Goal: Transaction & Acquisition: Purchase product/service

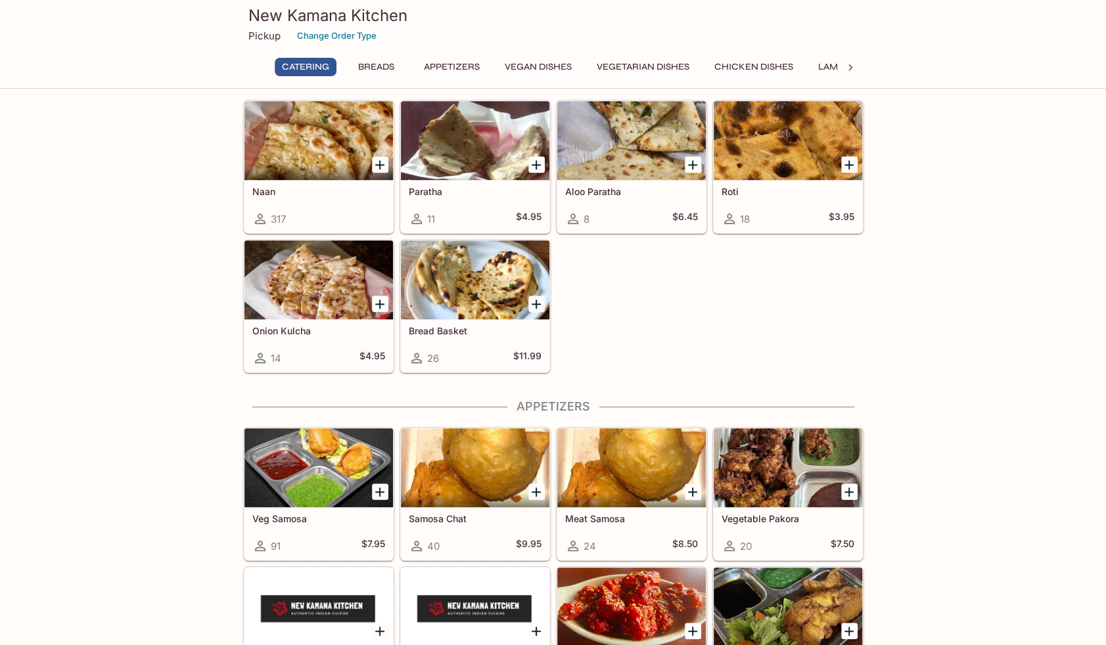
scroll to position [526, 0]
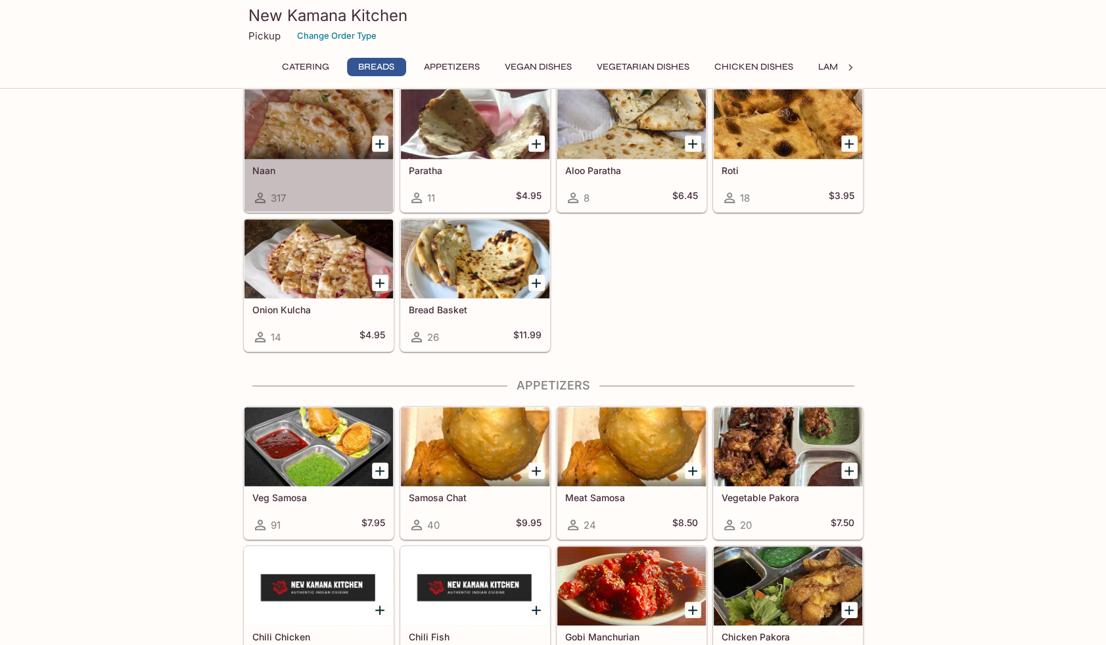
click at [313, 192] on div "317" at bounding box center [318, 198] width 133 height 16
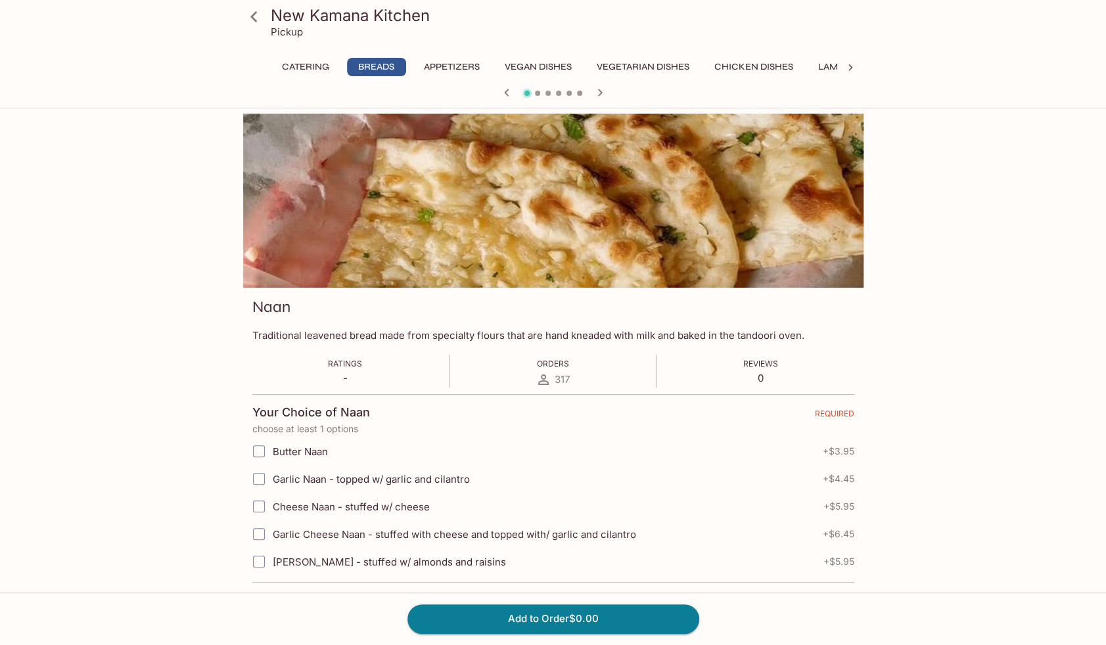
click at [307, 449] on span "Butter Naan" at bounding box center [300, 451] width 55 height 12
click at [272, 449] on input "Butter Naan" at bounding box center [259, 451] width 26 height 26
checkbox input "true"
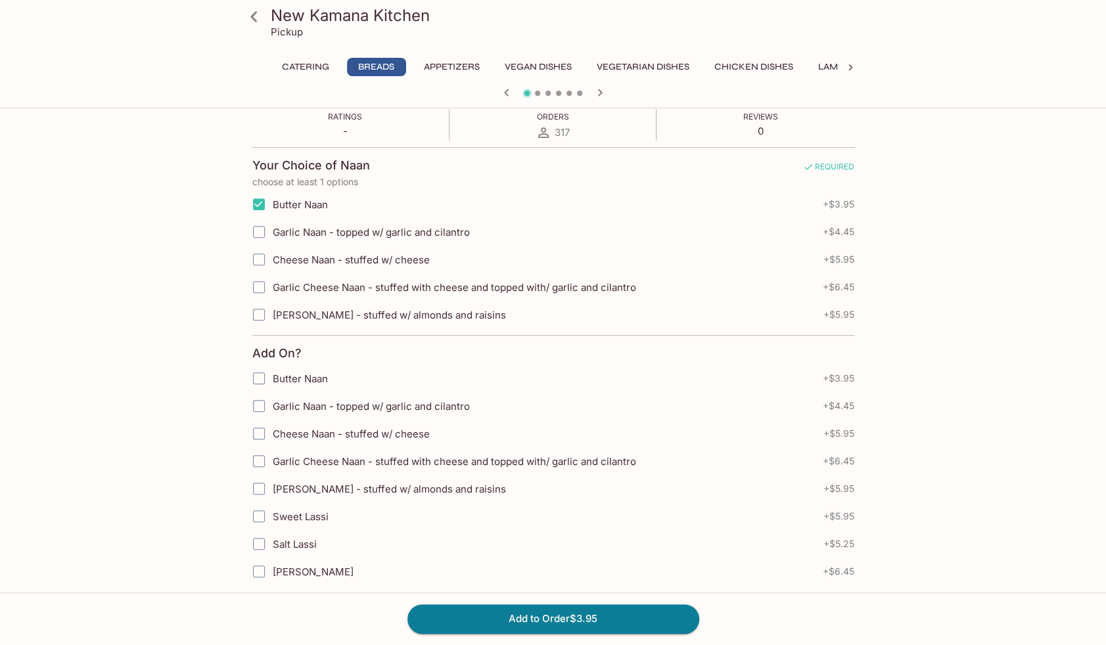
scroll to position [263, 0]
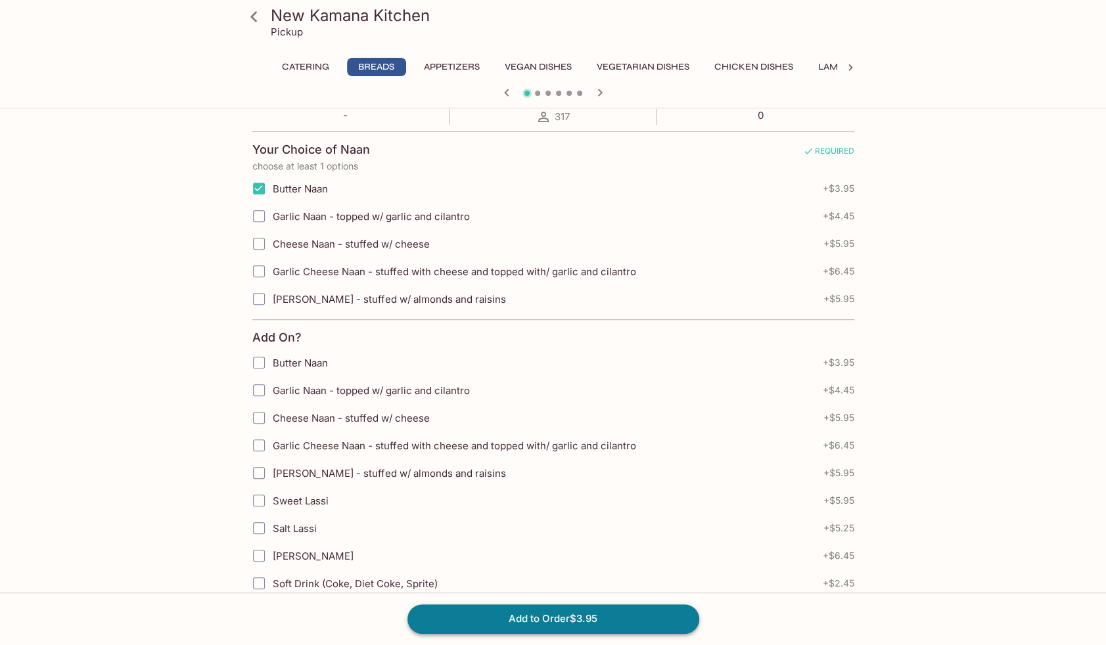
click at [571, 619] on button "Add to Order $3.95" at bounding box center [553, 618] width 292 height 29
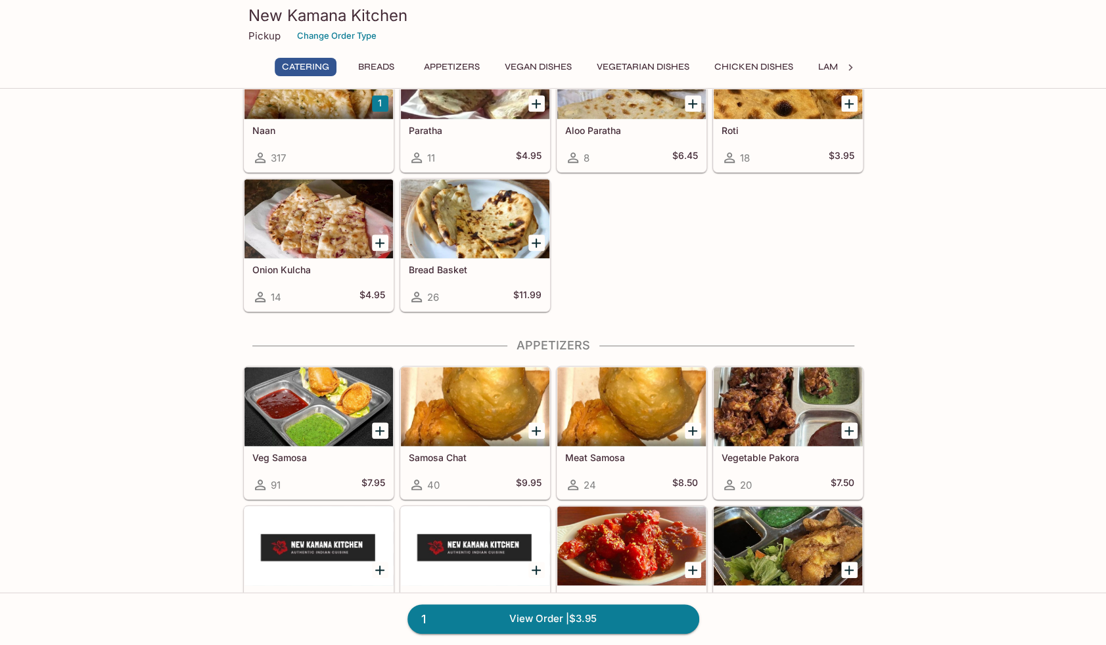
scroll to position [657, 0]
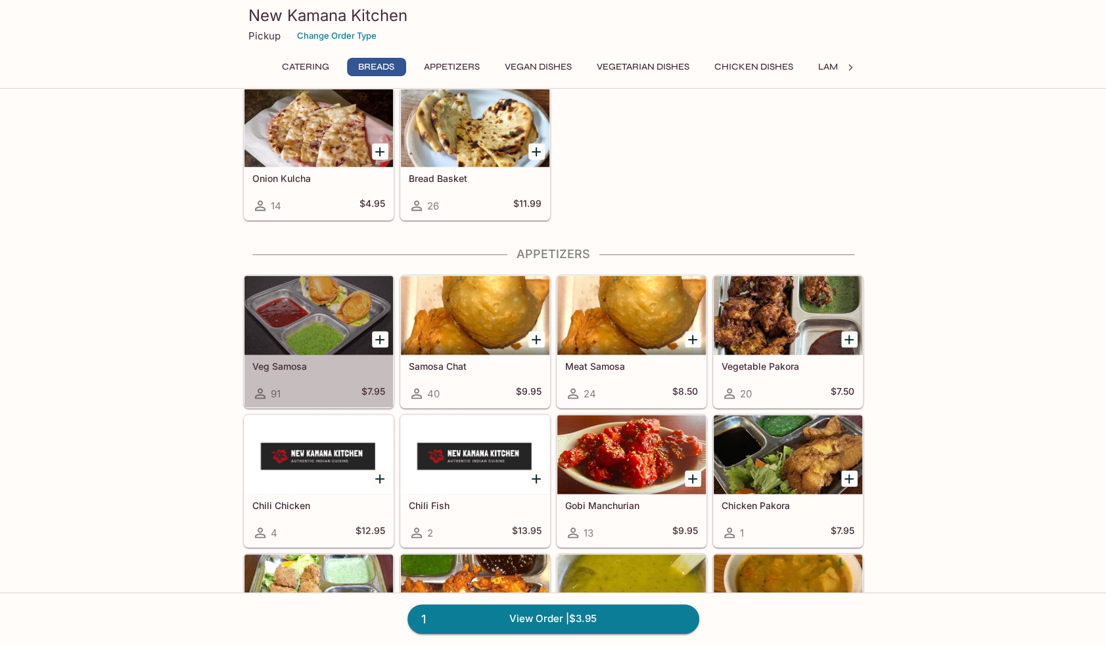
click at [282, 372] on div "Veg Samosa 91 $7.95" at bounding box center [318, 381] width 148 height 53
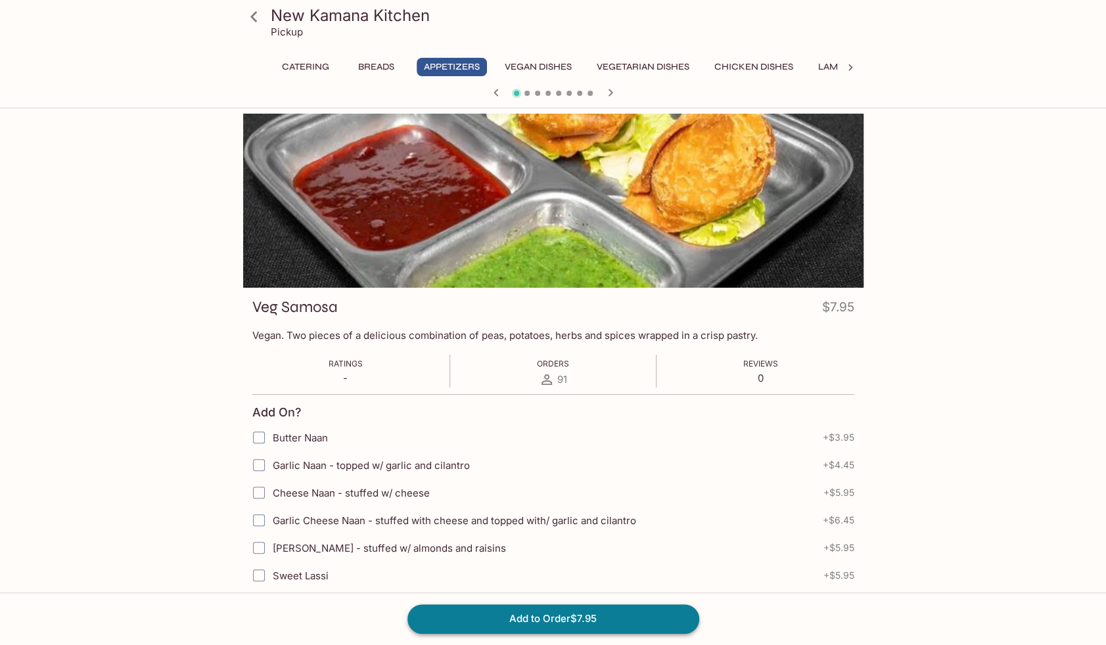
click at [539, 619] on button "Add to Order $7.95" at bounding box center [553, 618] width 292 height 29
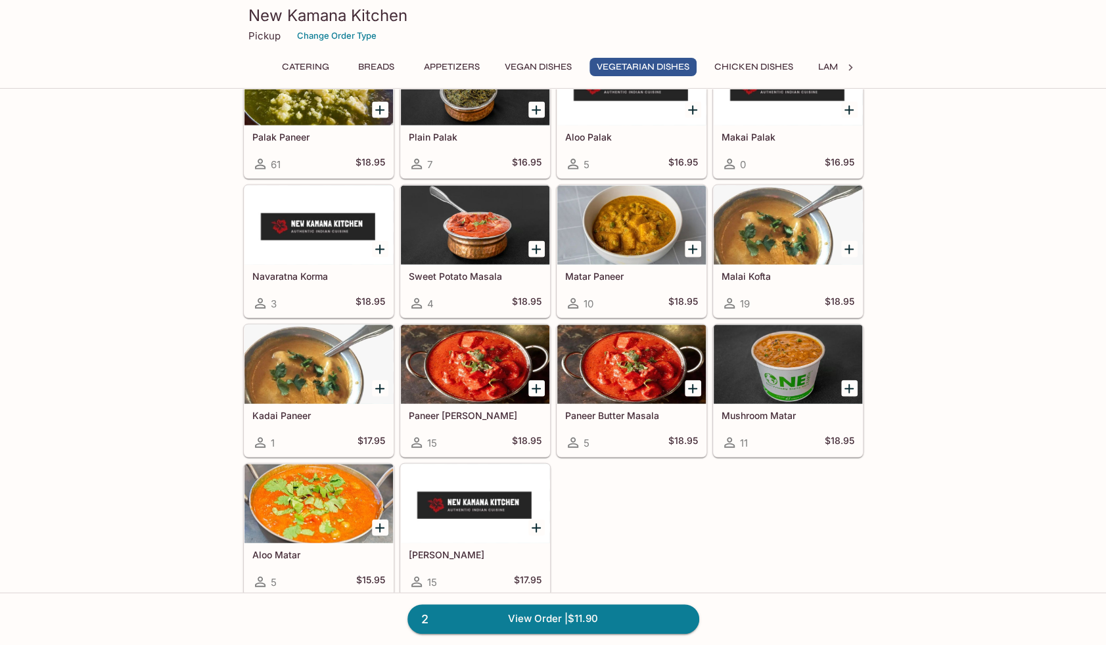
scroll to position [1839, 0]
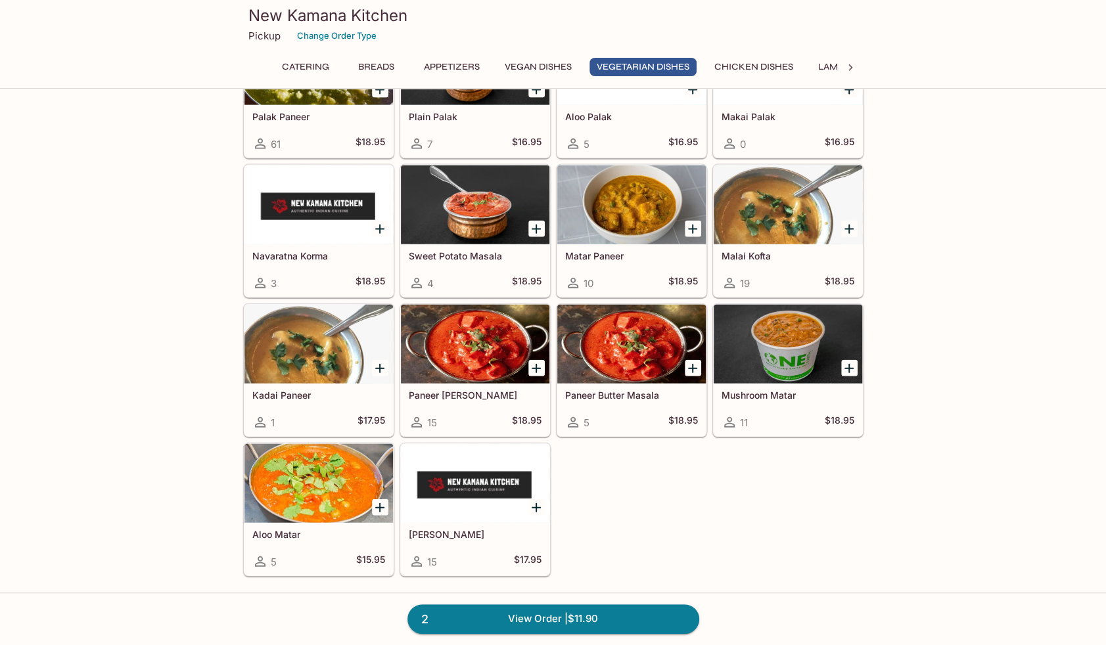
click at [331, 356] on div at bounding box center [318, 344] width 148 height 79
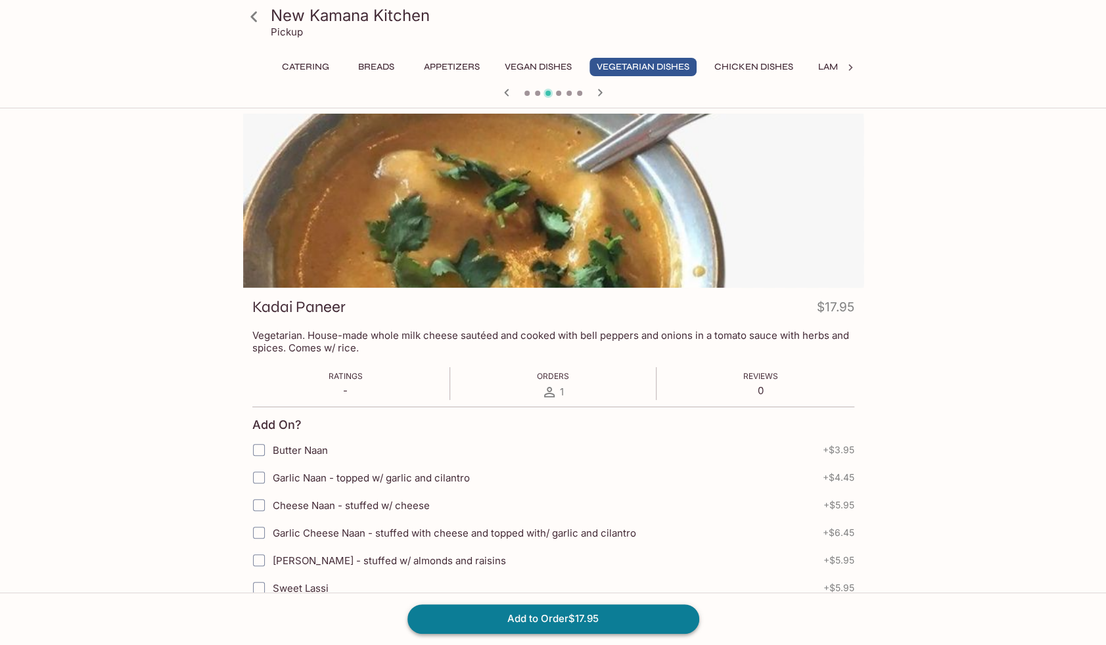
click at [564, 621] on button "Add to Order $17.95" at bounding box center [553, 618] width 292 height 29
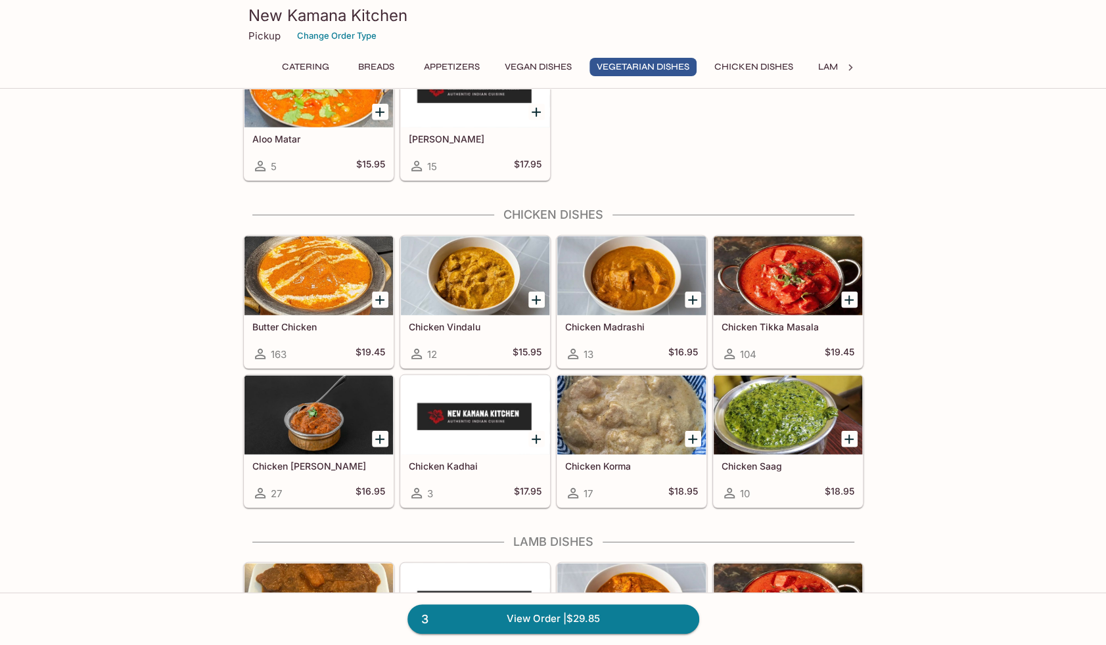
scroll to position [2299, 0]
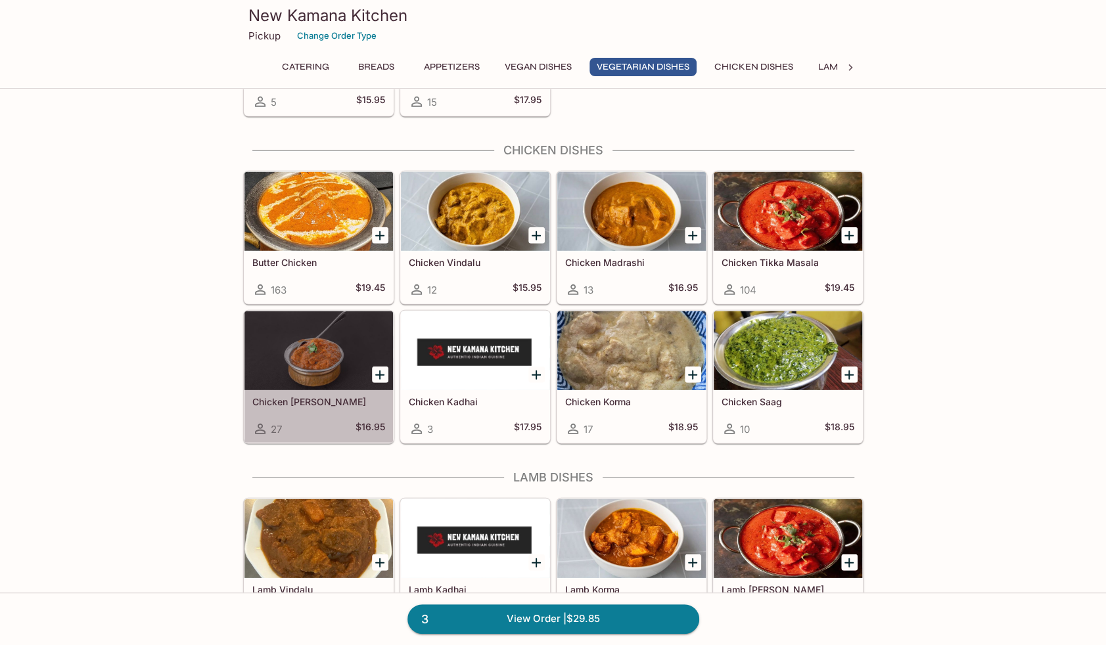
click at [307, 421] on div "27 $16.95" at bounding box center [318, 429] width 133 height 16
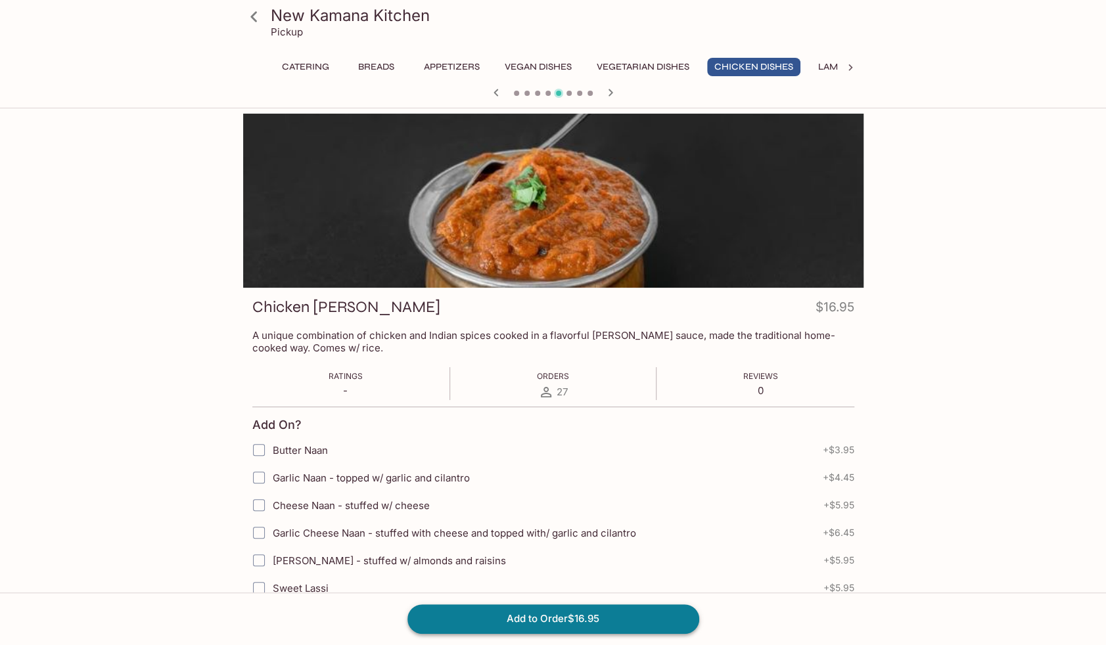
click at [577, 617] on button "Add to Order $16.95" at bounding box center [553, 618] width 292 height 29
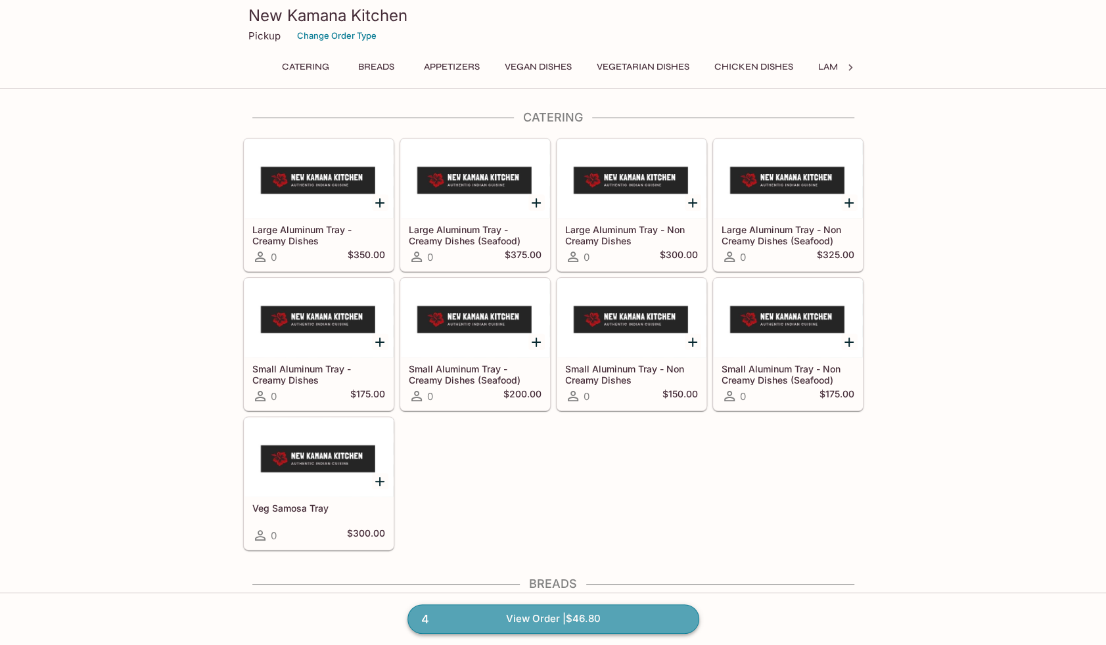
click at [584, 620] on link "4 View Order | $46.80" at bounding box center [553, 618] width 292 height 29
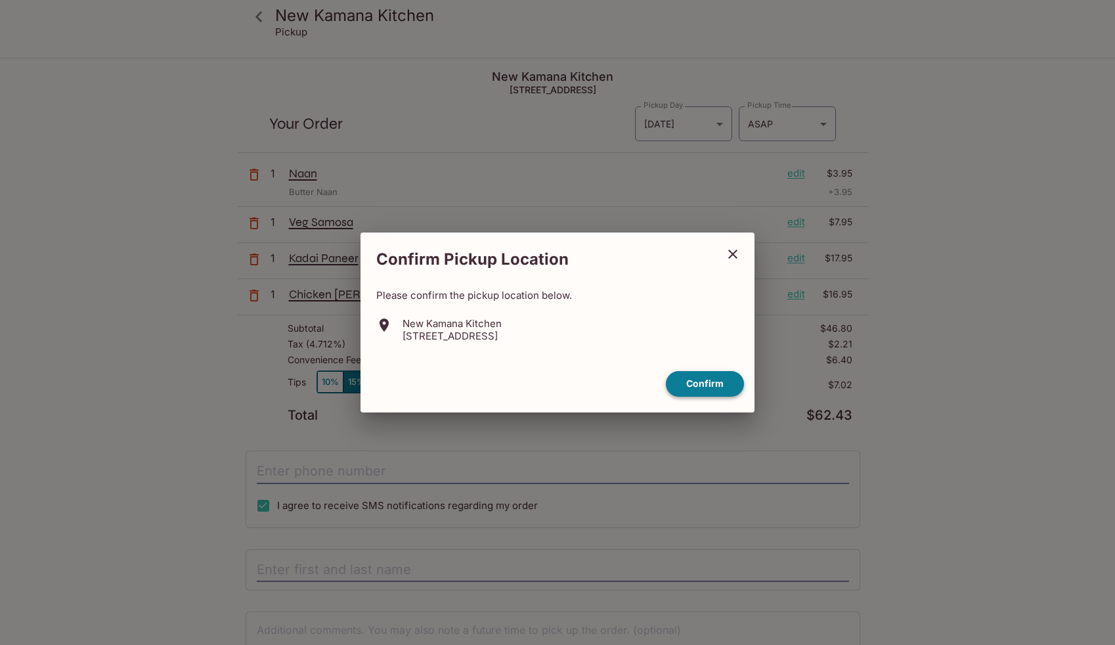
click at [700, 379] on button "Confirm" at bounding box center [705, 384] width 78 height 26
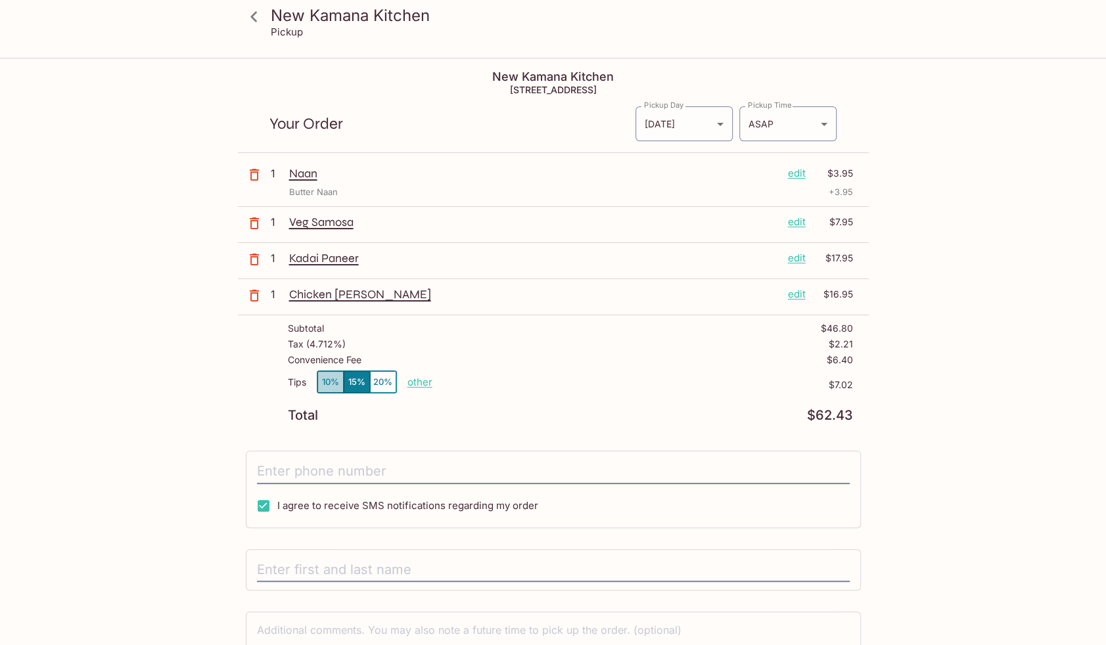
click at [332, 388] on button "10%" at bounding box center [330, 382] width 26 height 22
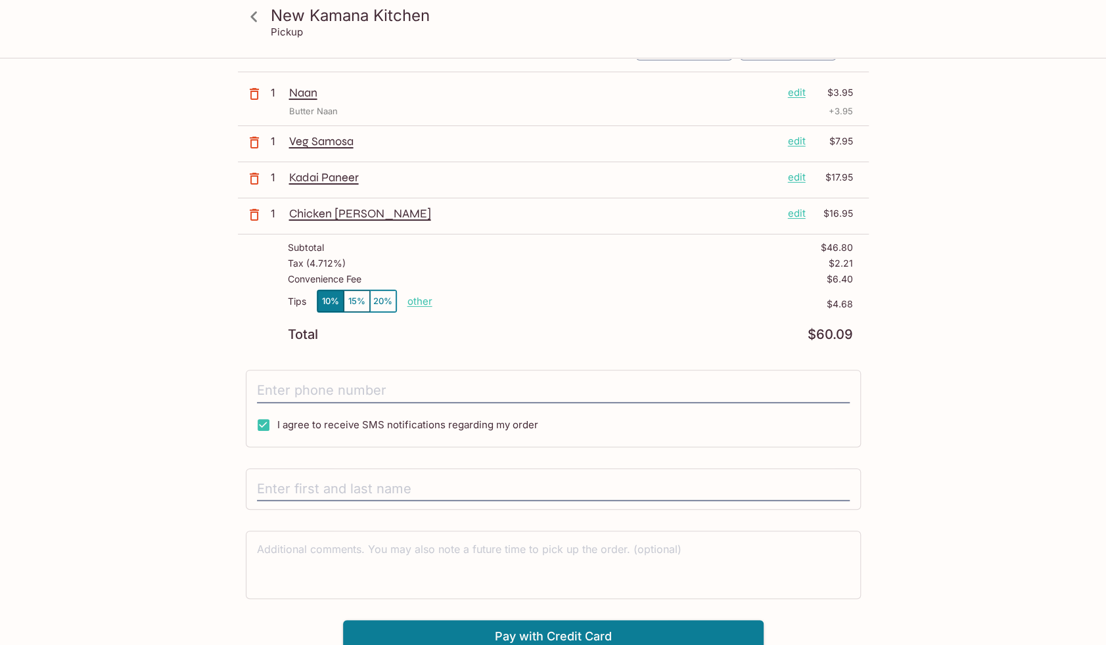
scroll to position [84, 0]
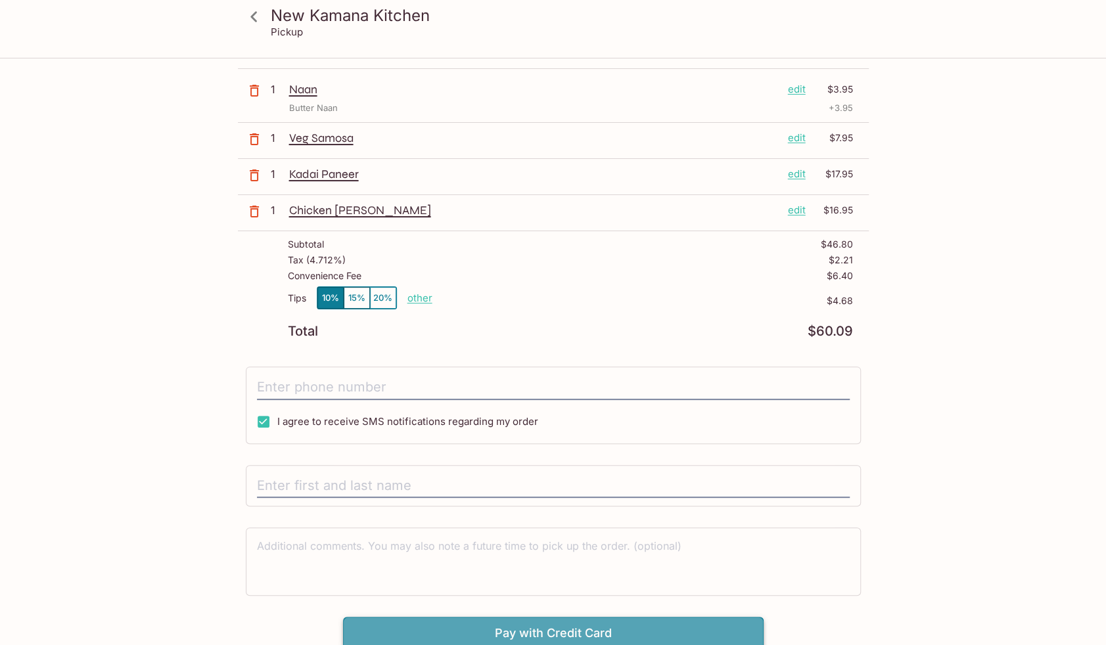
click at [503, 628] on button "Pay with Credit Card" at bounding box center [553, 633] width 420 height 33
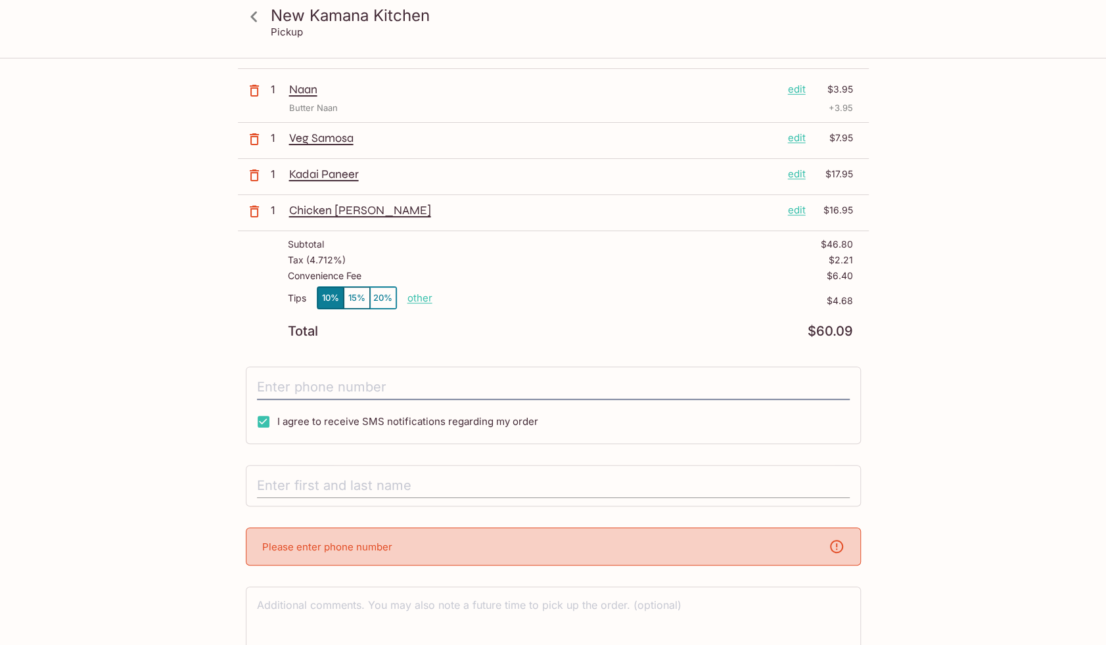
click at [403, 475] on input "text" at bounding box center [553, 486] width 593 height 25
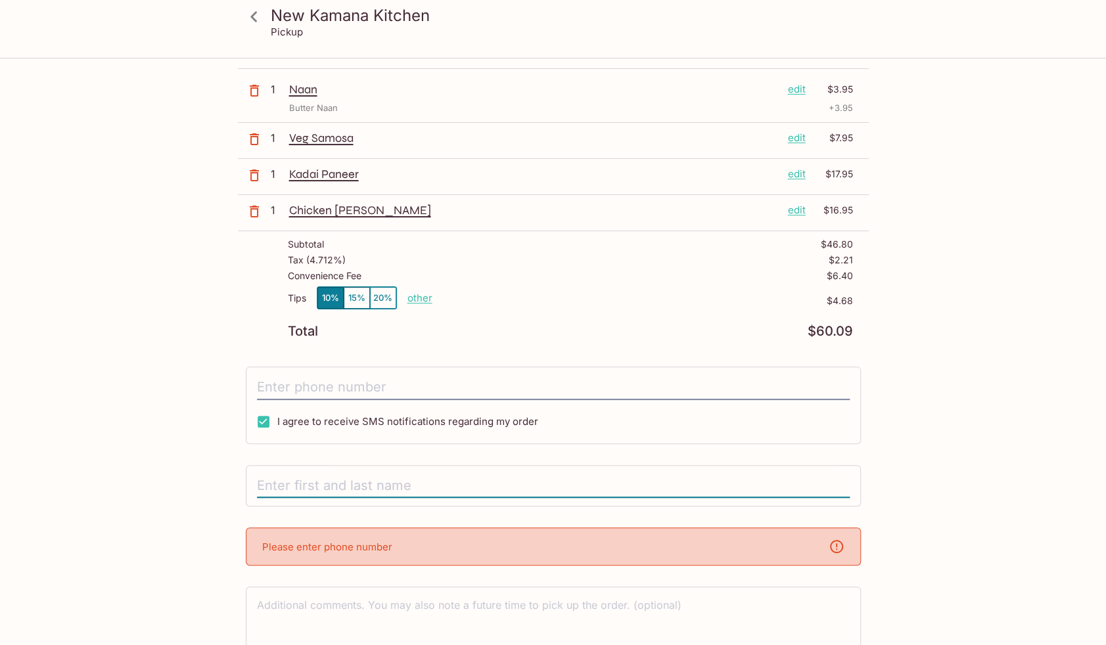
type input "z"
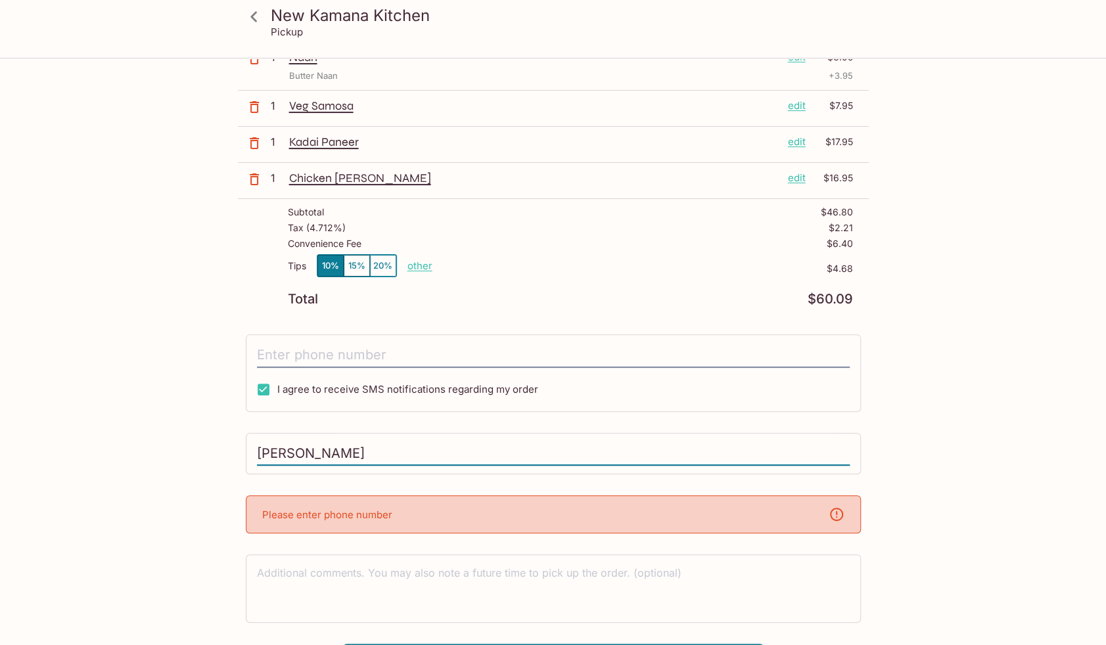
scroll to position [143, 0]
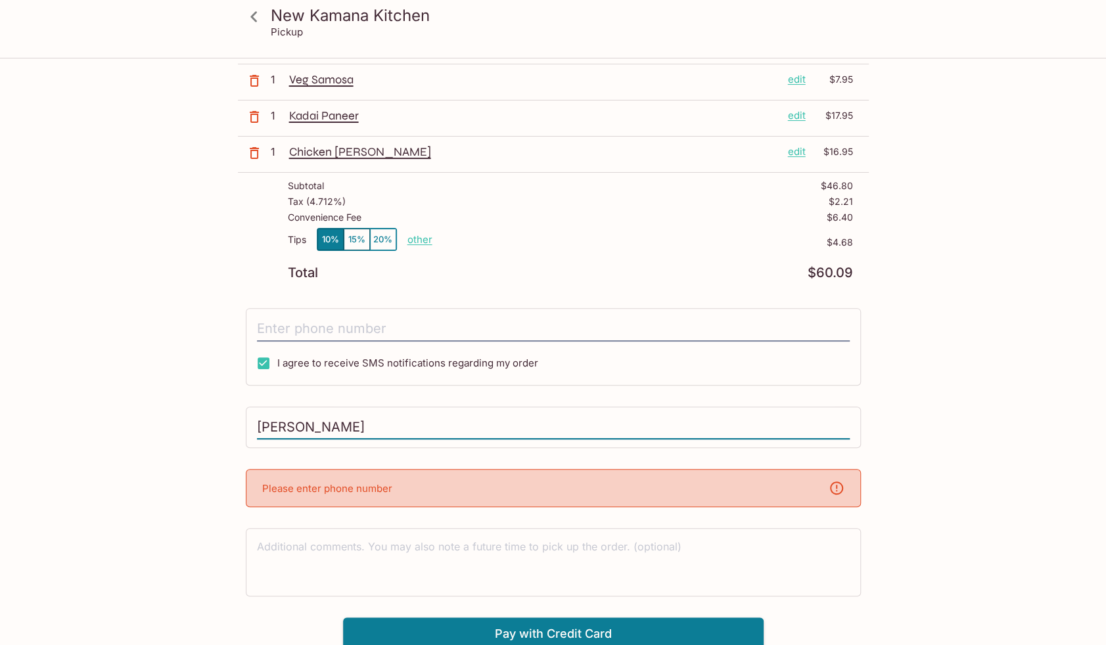
type input "[PERSON_NAME]"
click at [403, 491] on div "Please enter phone number" at bounding box center [553, 488] width 615 height 38
click at [343, 303] on div "New Kamana Kitchen [STREET_ADDRESS] Your Order Pickup Day [DATE] [DATE] Pickup …" at bounding box center [553, 284] width 631 height 734
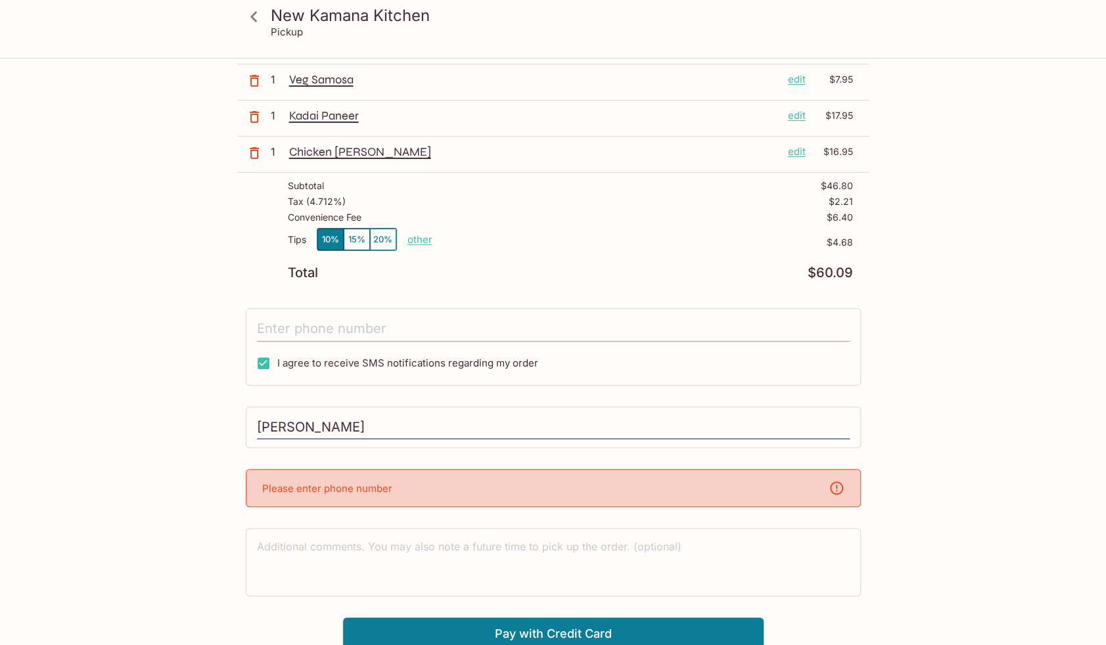
click at [343, 322] on input "tel" at bounding box center [553, 329] width 593 height 25
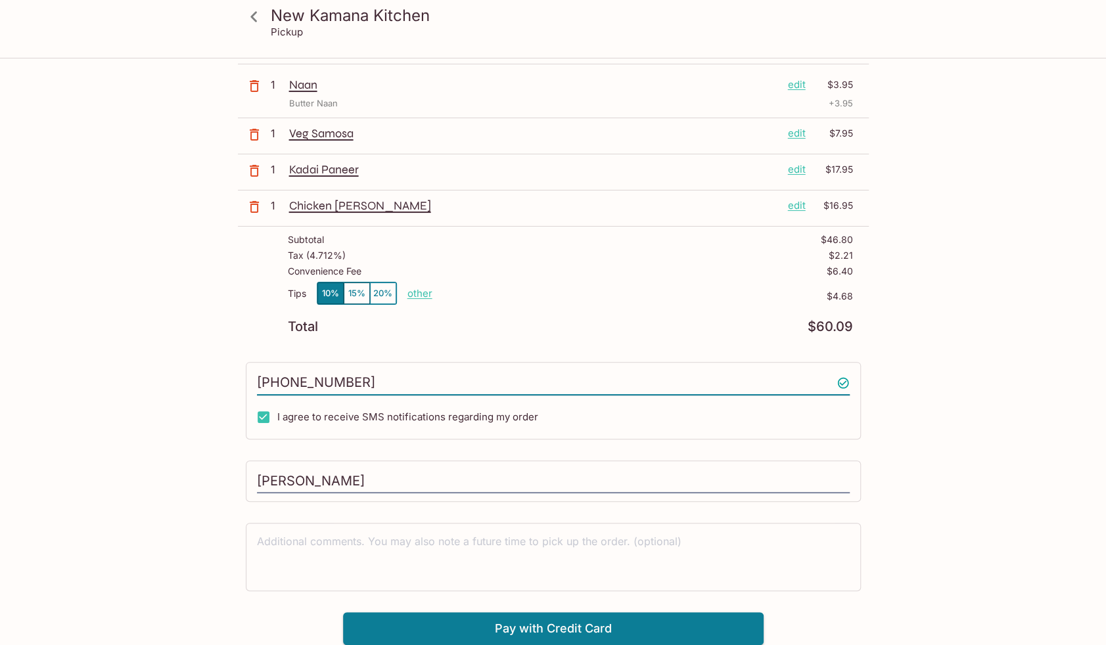
scroll to position [84, 0]
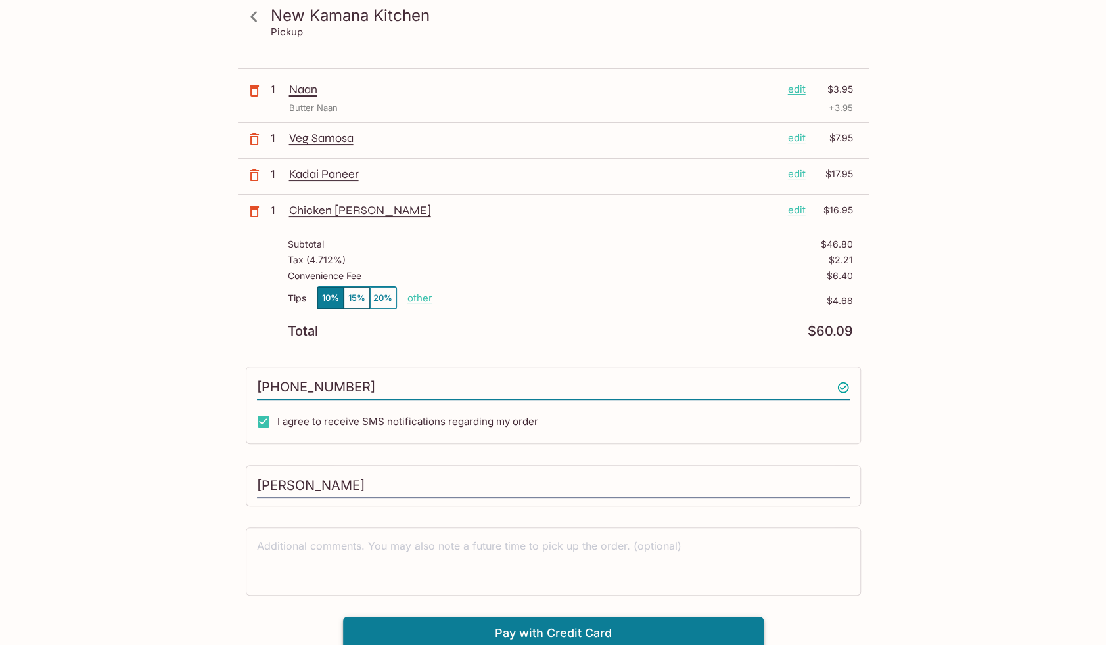
type input "[PHONE_NUMBER]"
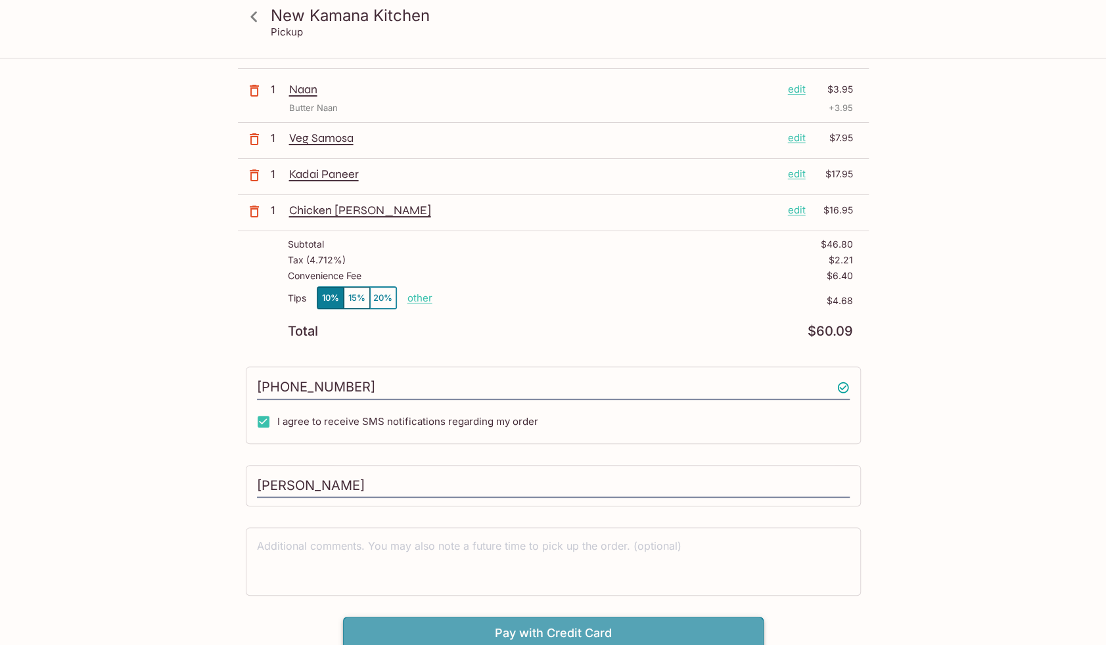
click at [508, 633] on button "Pay with Credit Card" at bounding box center [553, 633] width 420 height 33
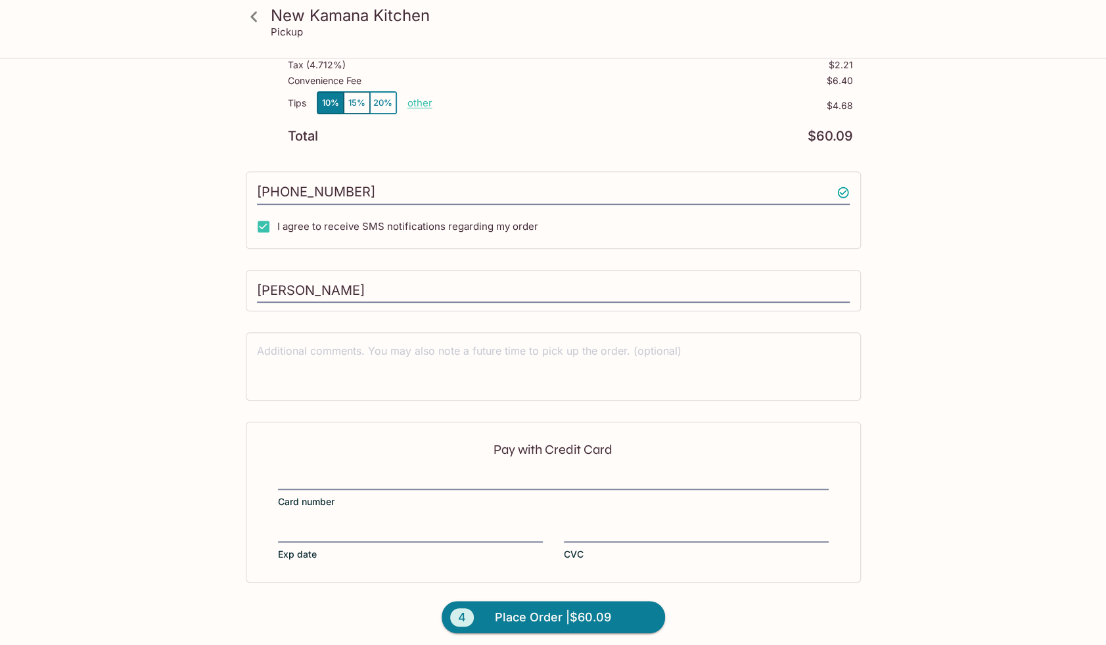
scroll to position [281, 0]
click at [340, 464] on div "Pay with Credit Card Card number Exp date CVC" at bounding box center [553, 500] width 615 height 160
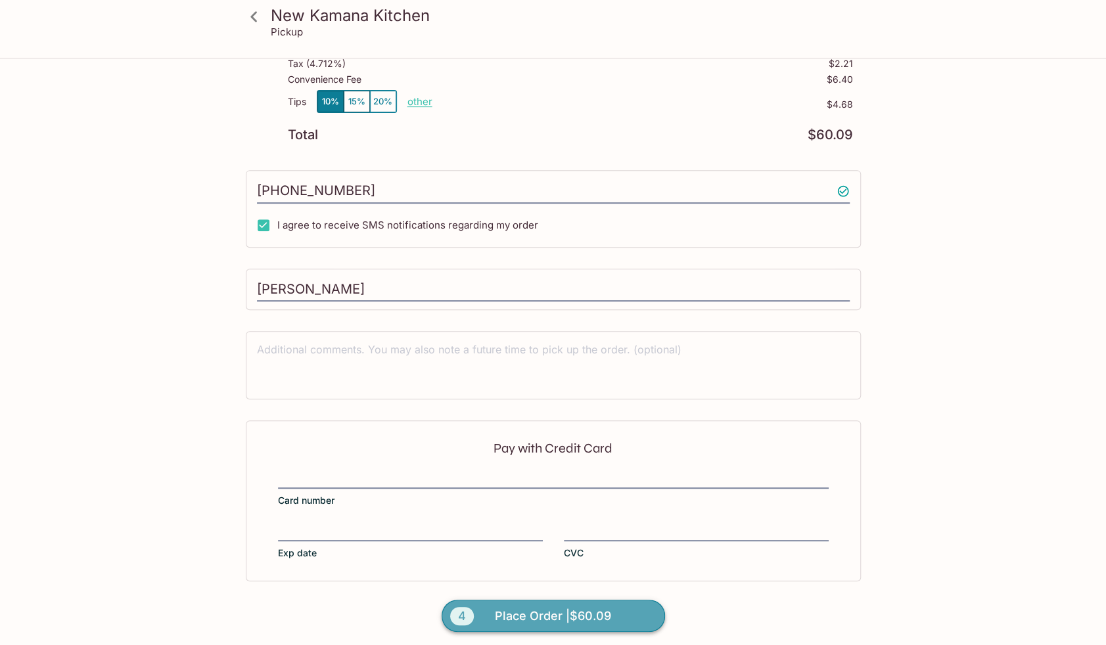
click at [608, 606] on span "Place Order | $60.09" at bounding box center [553, 616] width 116 height 21
